Goal: Information Seeking & Learning: Understand process/instructions

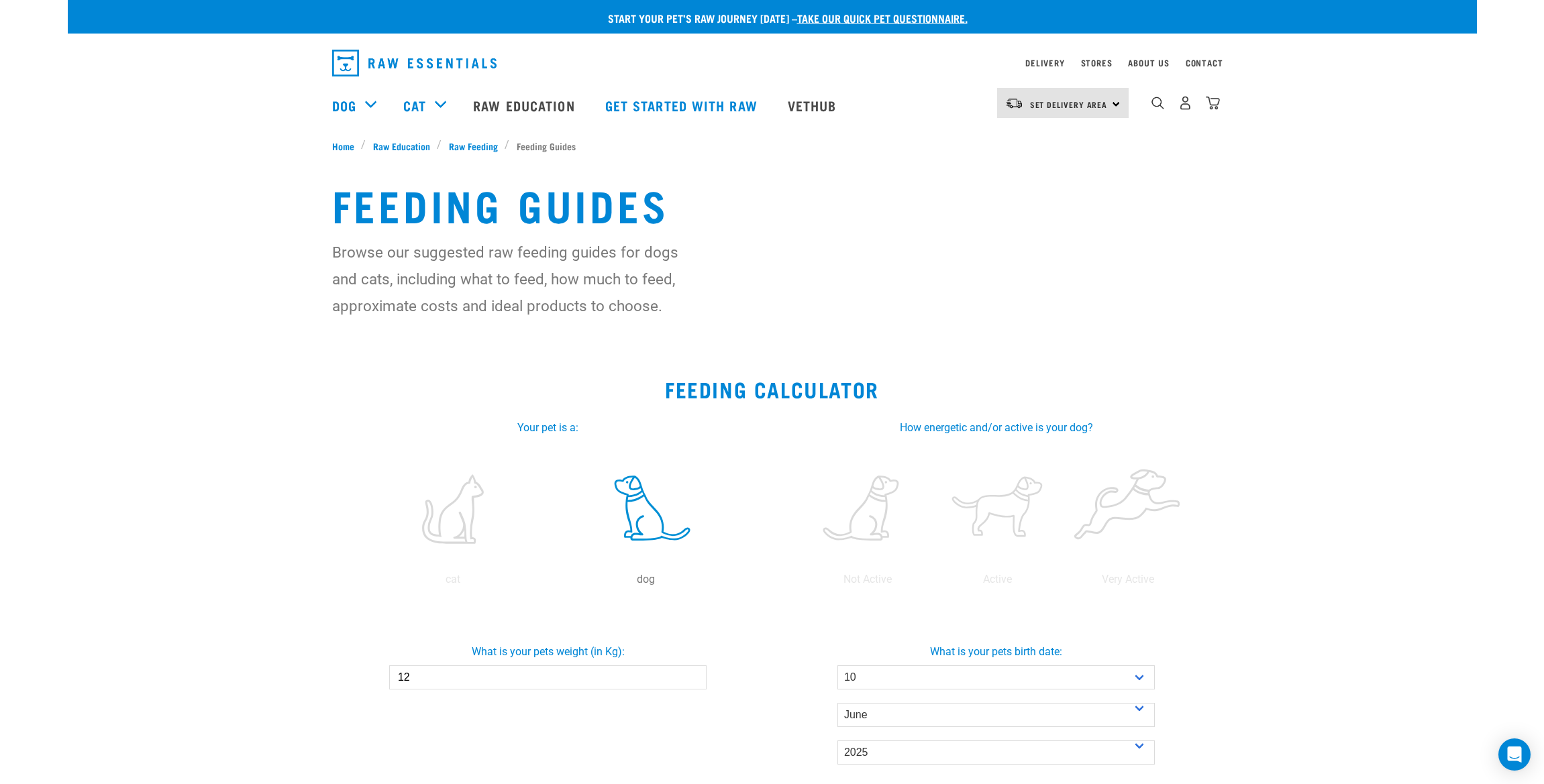
select select "10"
select select "June"
select select "2025"
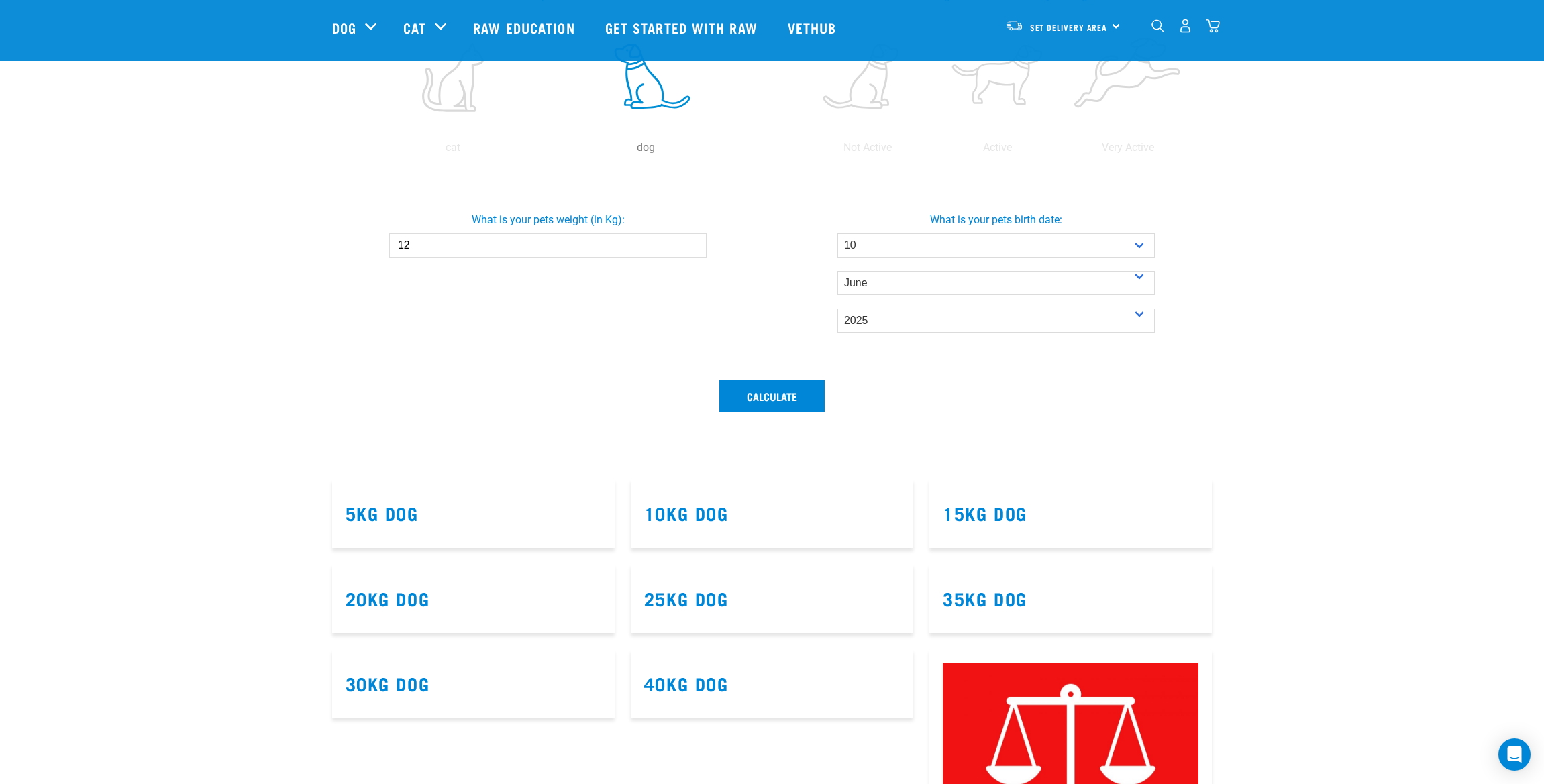
click at [438, 243] on input "12" at bounding box center [548, 245] width 317 height 24
click at [991, 516] on link "15kg Dog" at bounding box center [985, 513] width 85 height 10
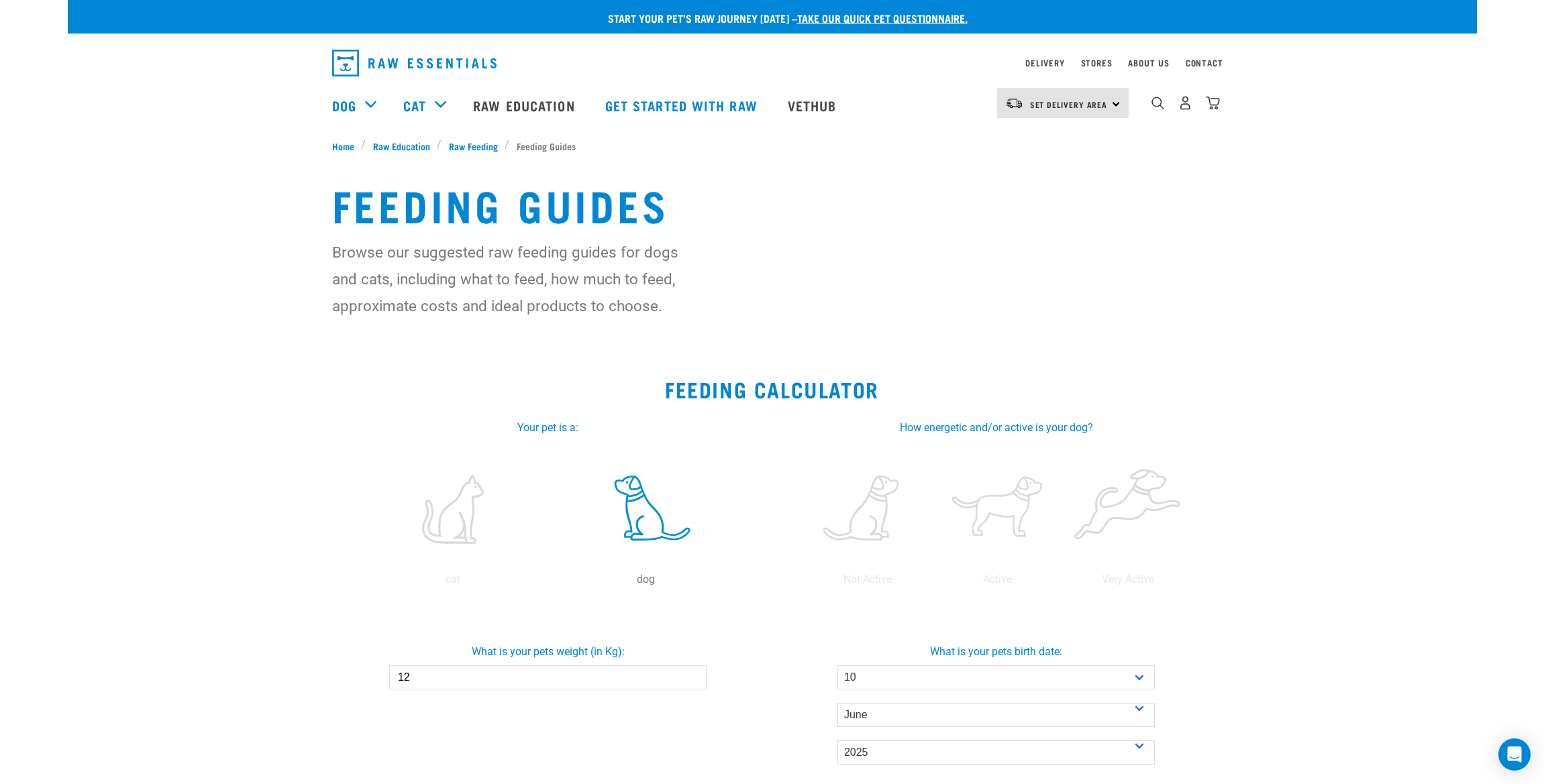
select select "10"
select select "June"
select select "2025"
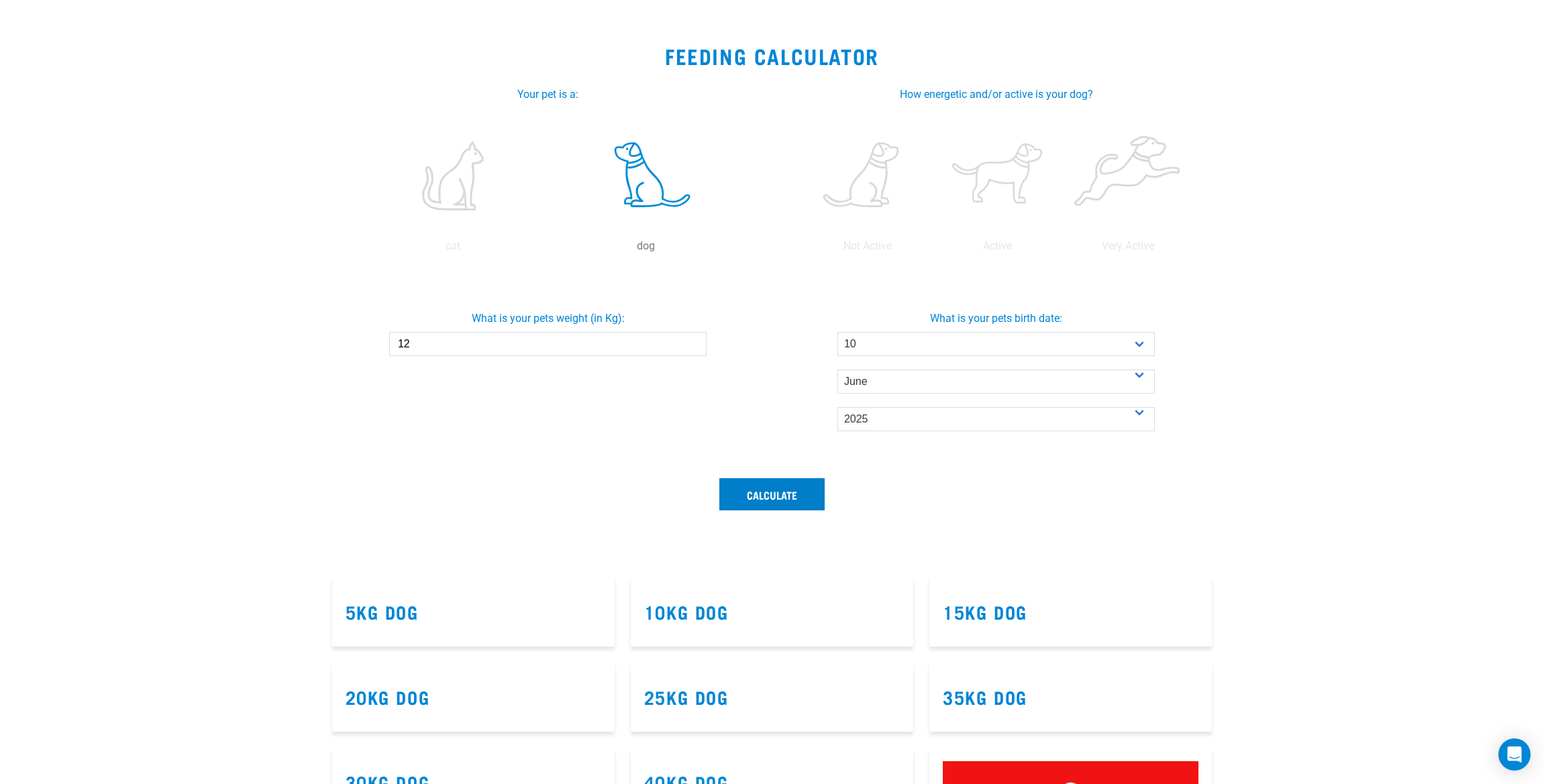
click at [804, 490] on button "Calculate" at bounding box center [772, 495] width 105 height 32
click at [785, 496] on button "Calculate" at bounding box center [772, 495] width 105 height 32
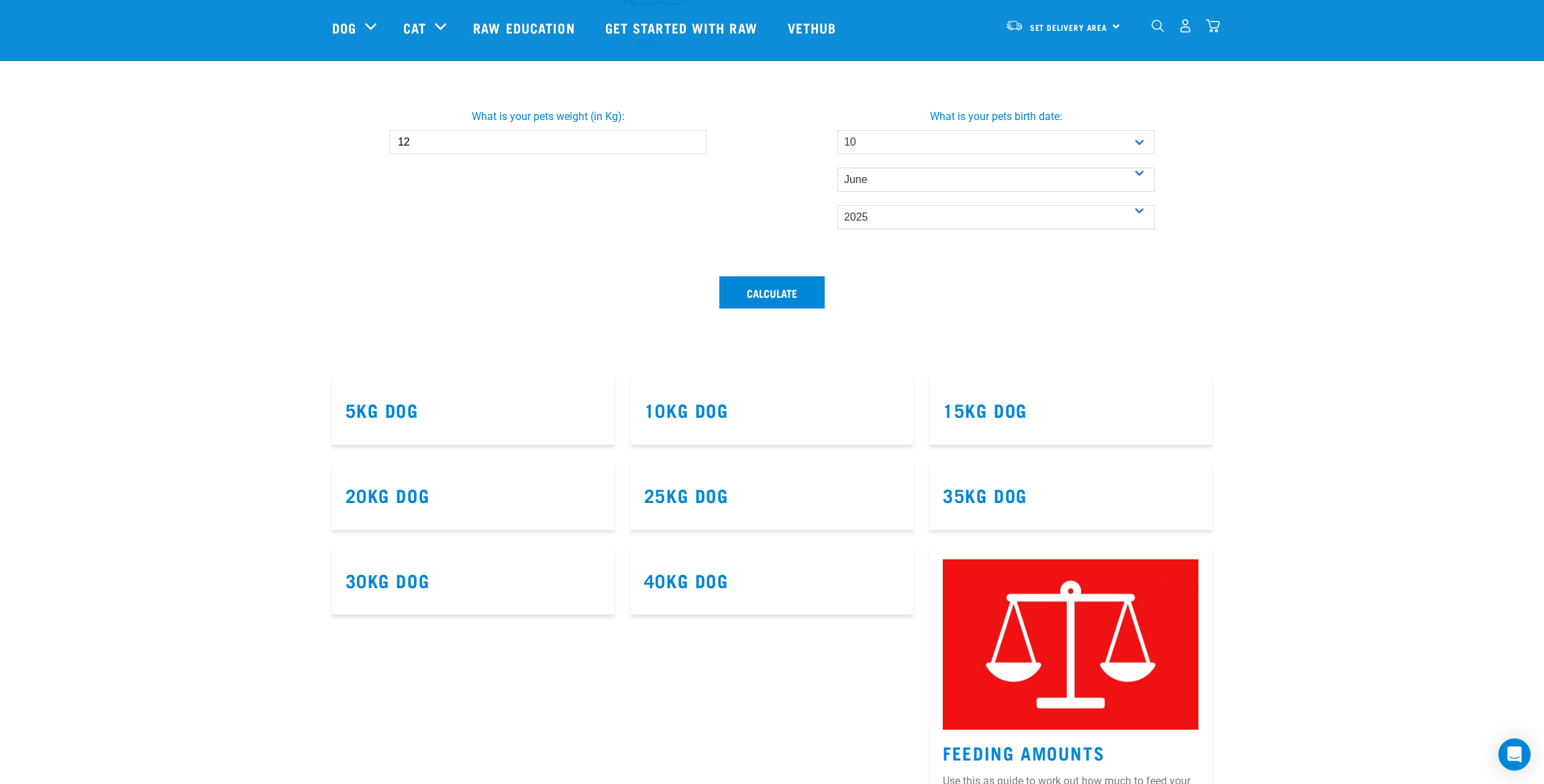
scroll to position [364, 0]
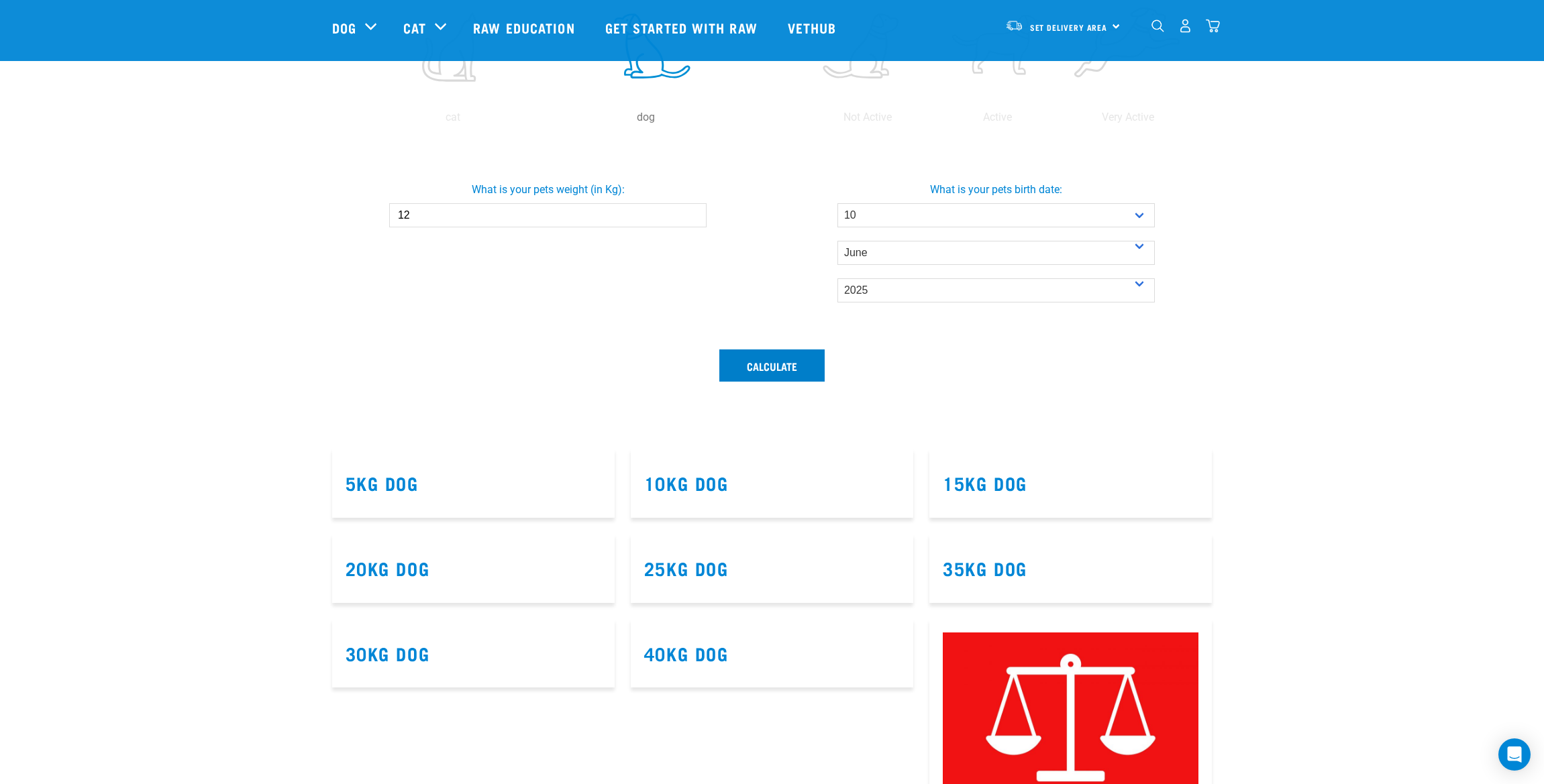
click at [751, 358] on button "Calculate" at bounding box center [772, 366] width 105 height 32
